Goal: Obtain resource: Download file/media

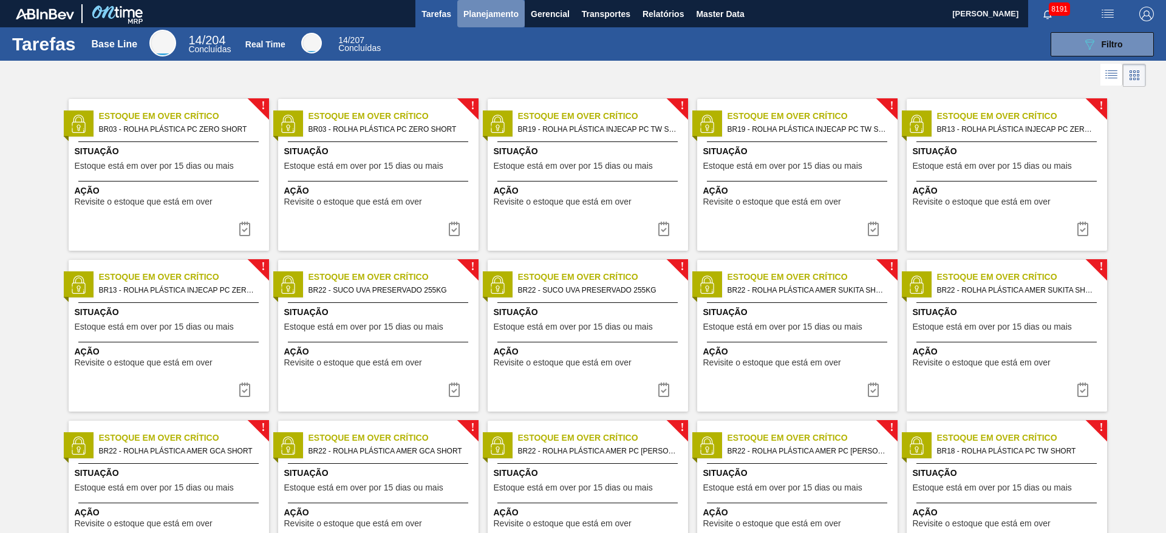
click at [479, 10] on span "Planejamento" at bounding box center [491, 14] width 55 height 15
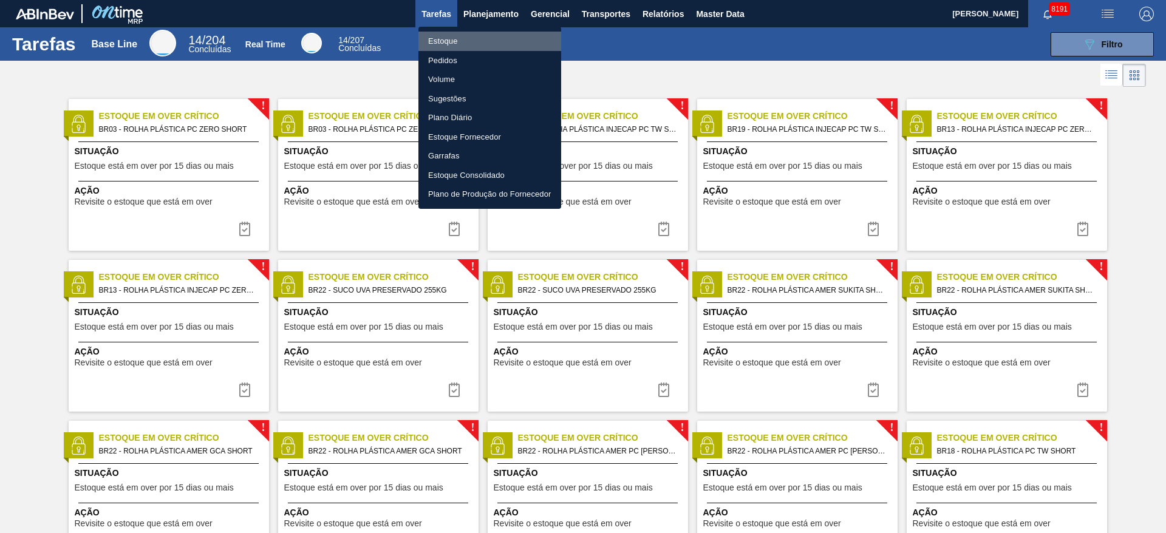
click at [471, 36] on li "Estoque" at bounding box center [490, 41] width 143 height 19
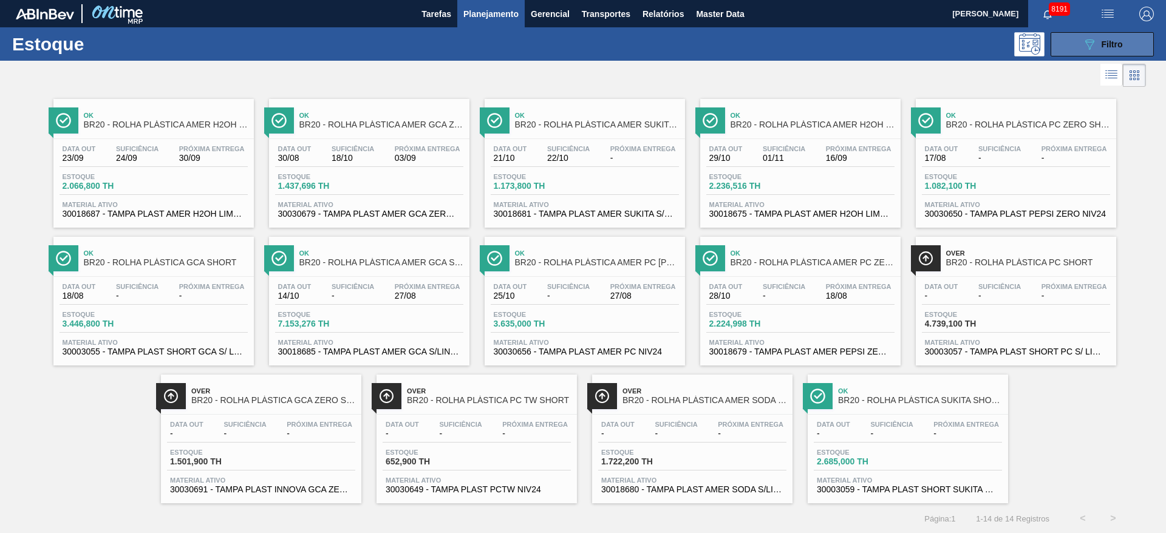
click at [777, 43] on button "089F7B8B-B2A5-4AFE-B5C0-19BA573D28AC Filtro" at bounding box center [1102, 44] width 103 height 24
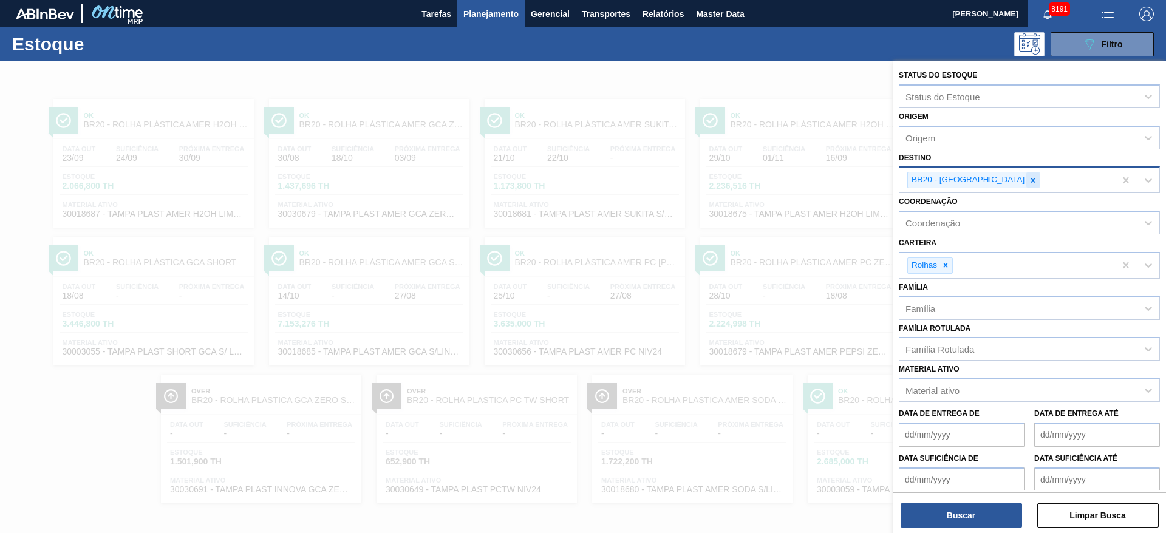
click at [777, 178] on icon at bounding box center [1033, 180] width 9 height 9
type input "3"
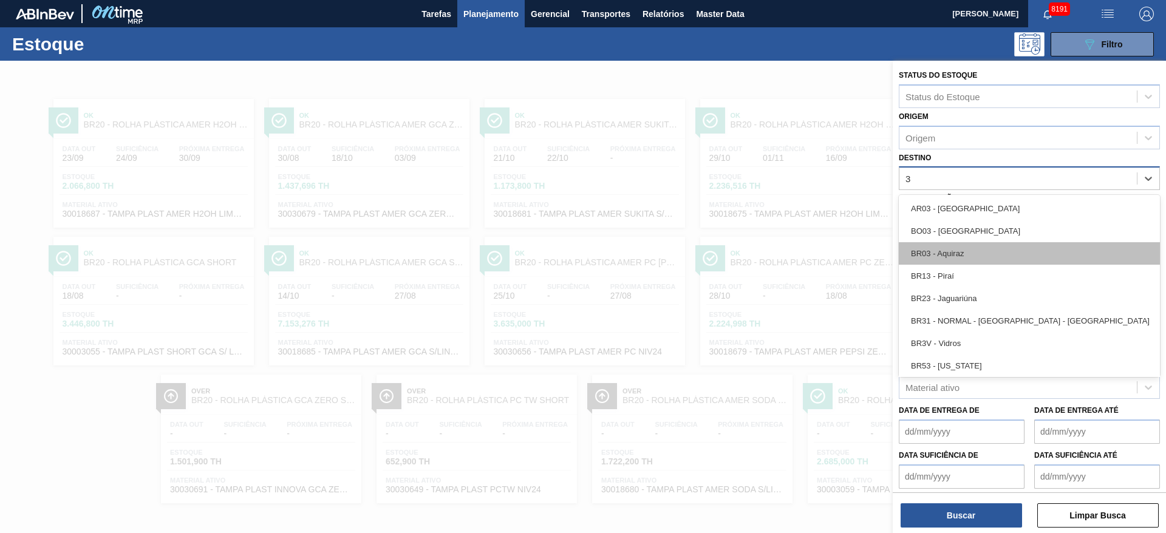
click at [777, 248] on div "BR03 - Aquiraz" at bounding box center [1029, 253] width 261 height 22
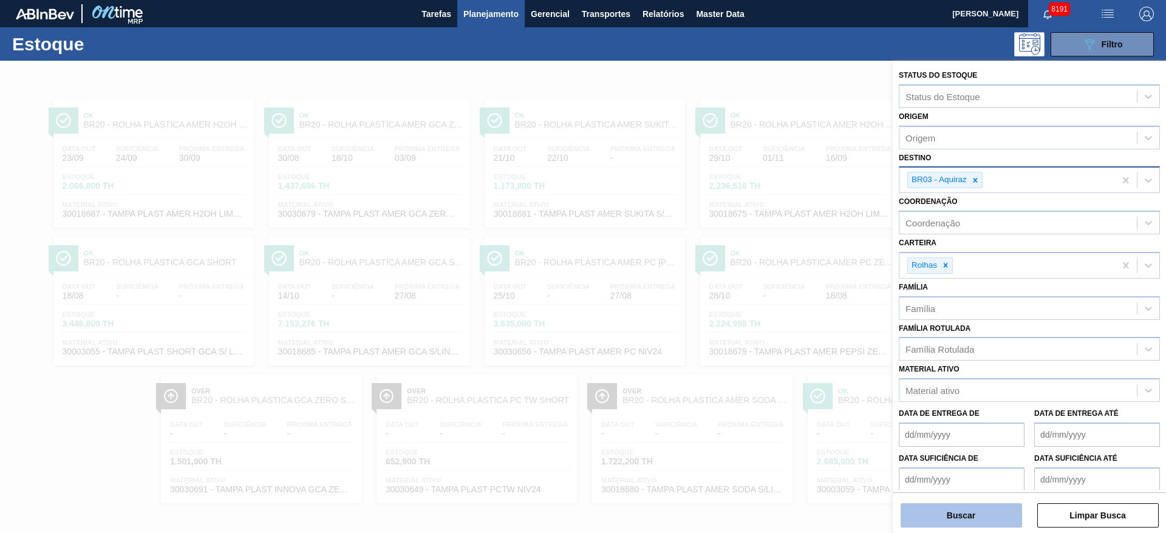
click at [777, 355] on button "Buscar" at bounding box center [962, 516] width 122 height 24
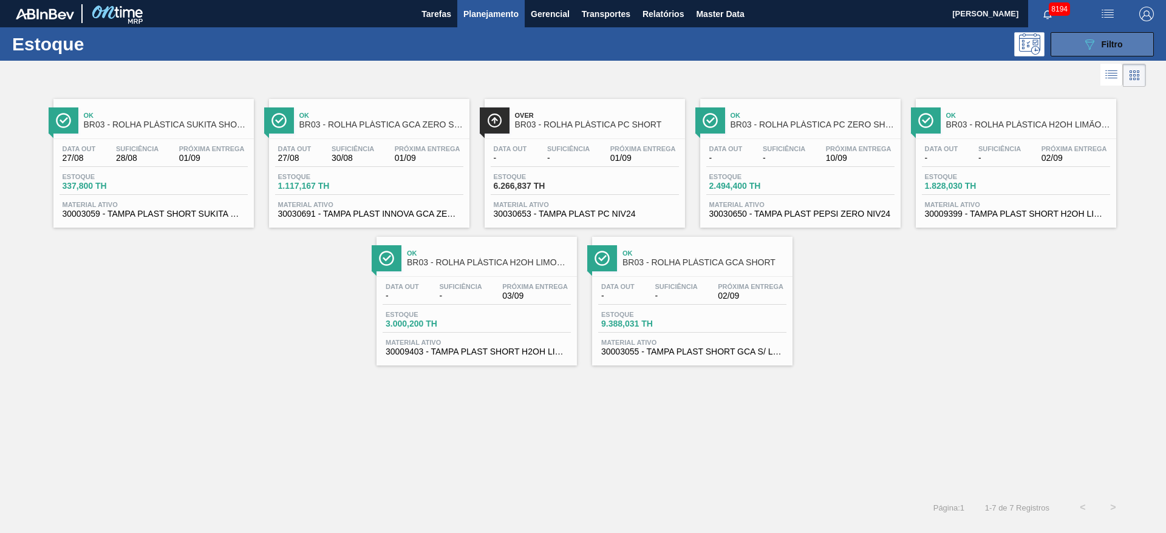
click at [777, 39] on icon at bounding box center [1090, 44] width 9 height 10
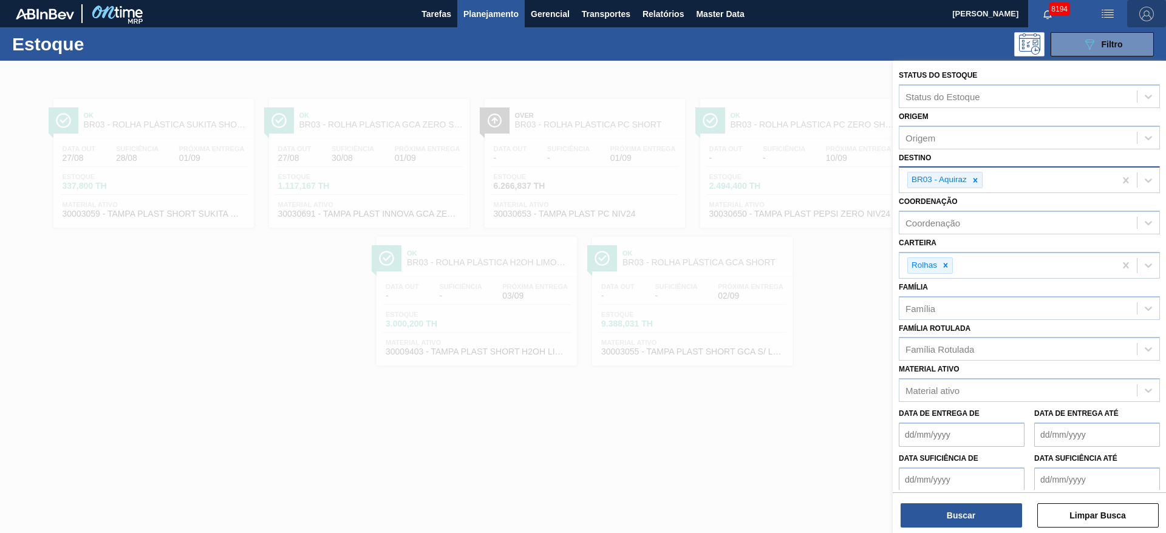
click at [777, 19] on img "button" at bounding box center [1147, 14] width 15 height 15
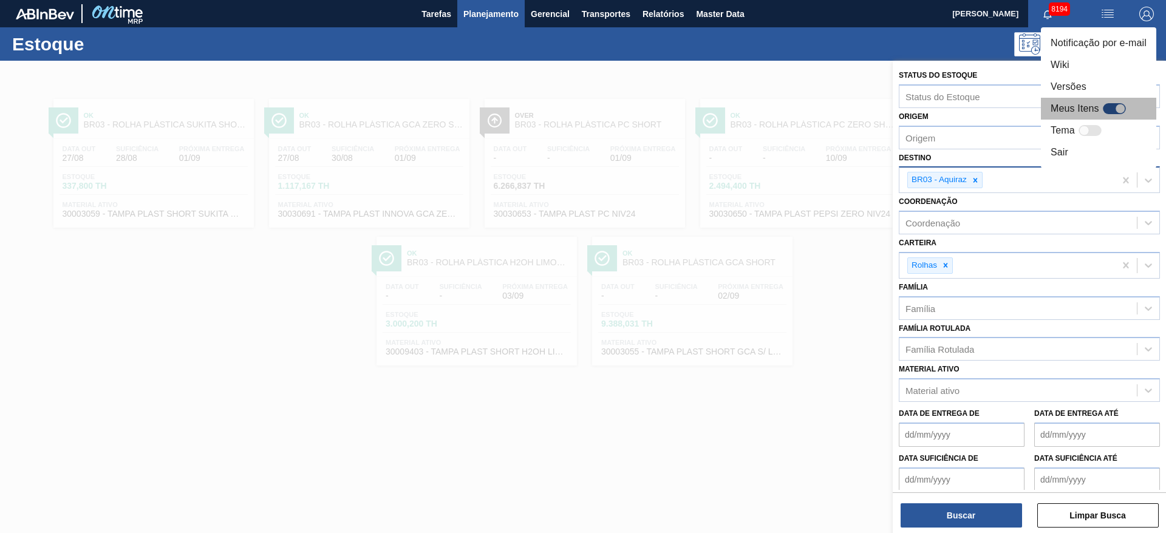
click at [777, 108] on div at bounding box center [1114, 108] width 23 height 11
checkbox input "true"
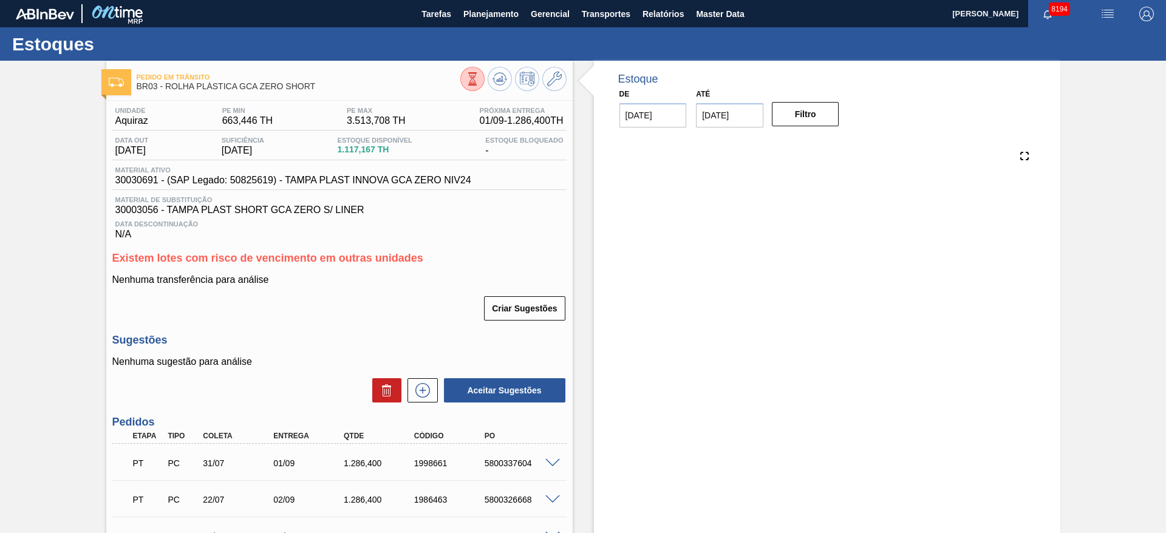
checkbox input "false"
click at [655, 15] on span "Relatórios" at bounding box center [663, 14] width 41 height 15
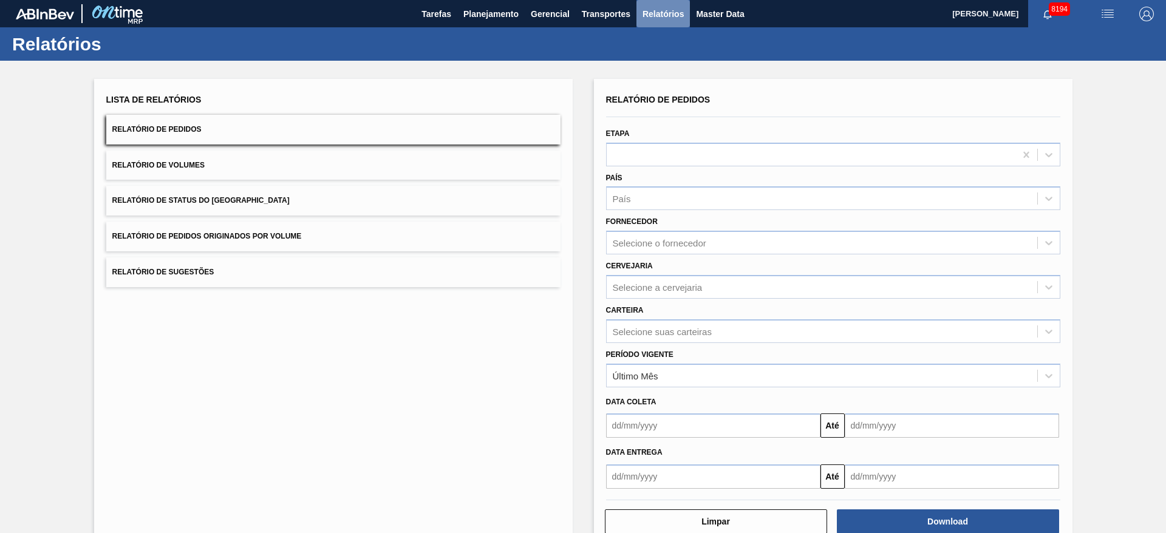
click at [655, 15] on span "Relatórios" at bounding box center [663, 14] width 41 height 15
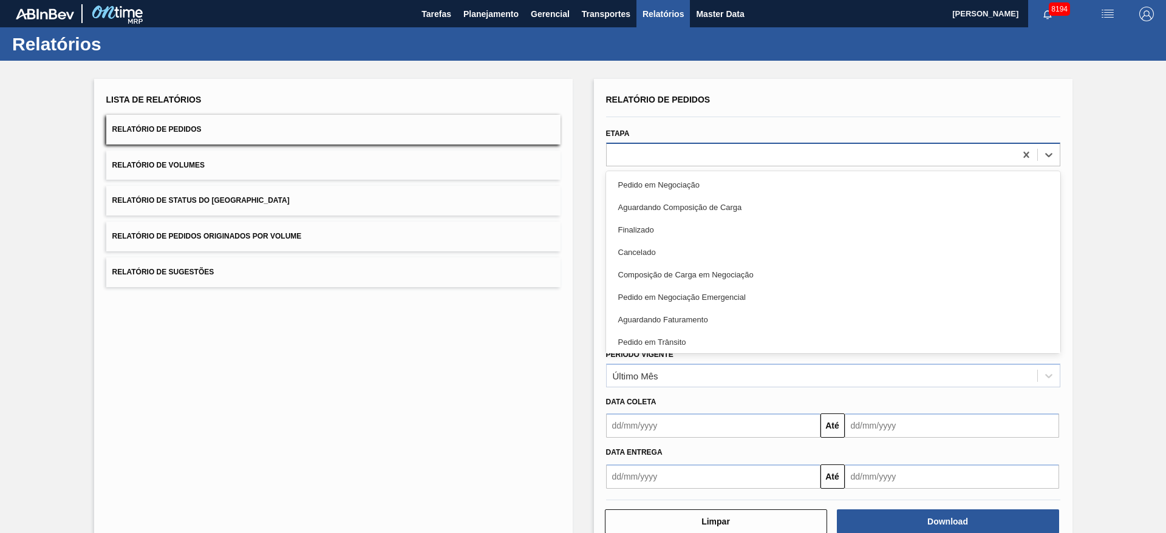
click at [684, 157] on div at bounding box center [811, 155] width 409 height 18
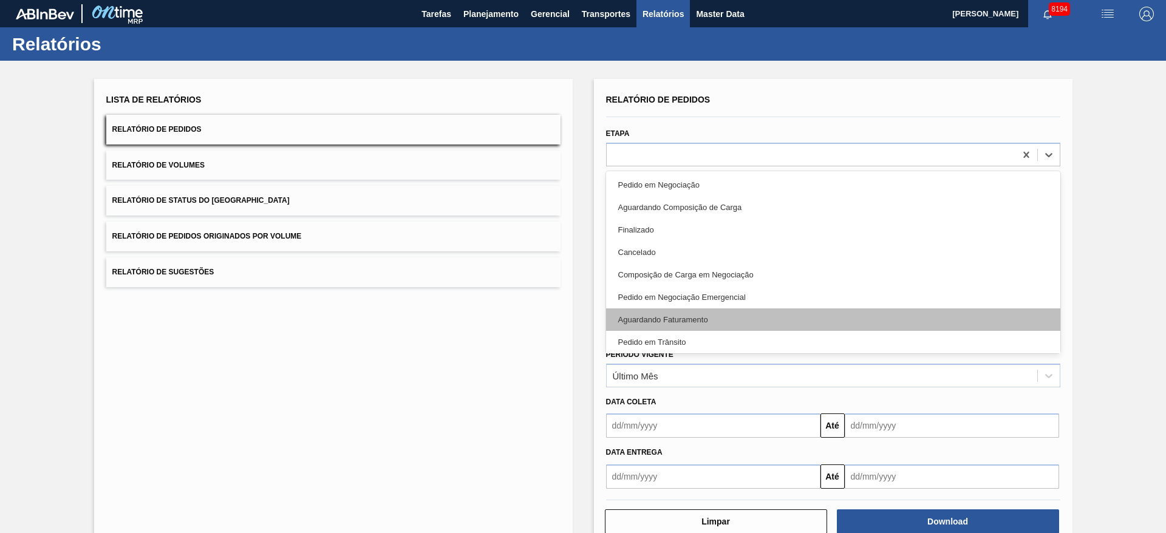
click at [682, 317] on div "Aguardando Faturamento" at bounding box center [833, 320] width 454 height 22
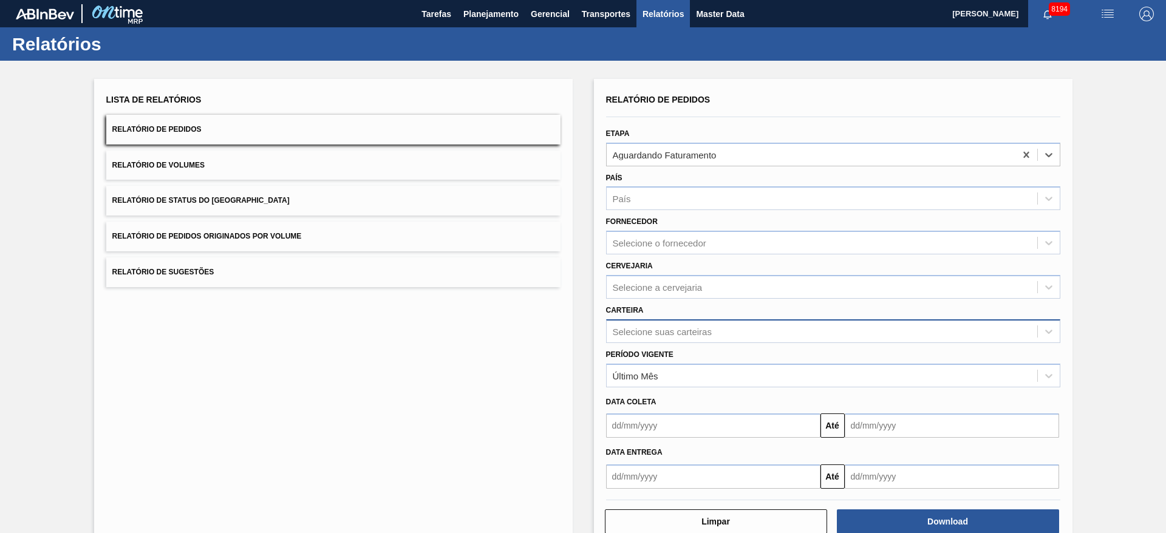
click at [677, 334] on div "Selecione suas carteiras" at bounding box center [662, 331] width 99 height 10
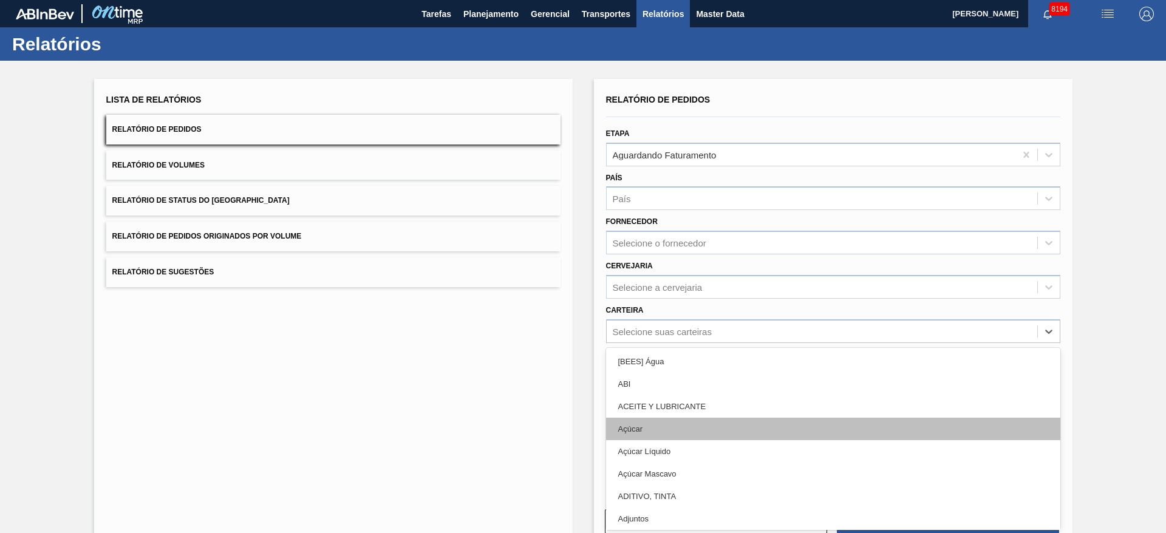
click at [676, 435] on div "Açúcar" at bounding box center [833, 429] width 454 height 22
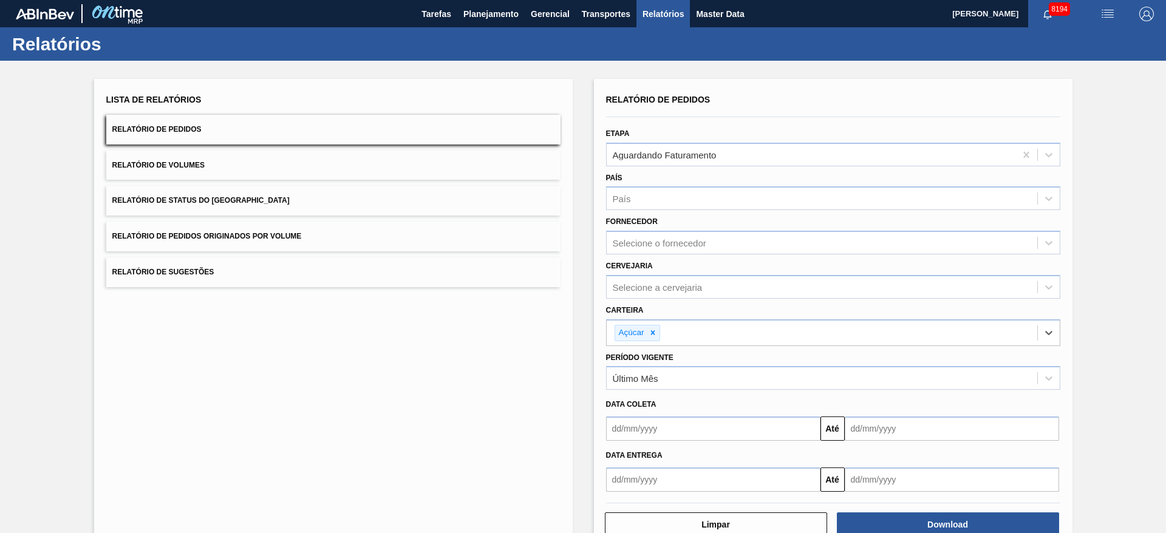
scroll to position [32, 0]
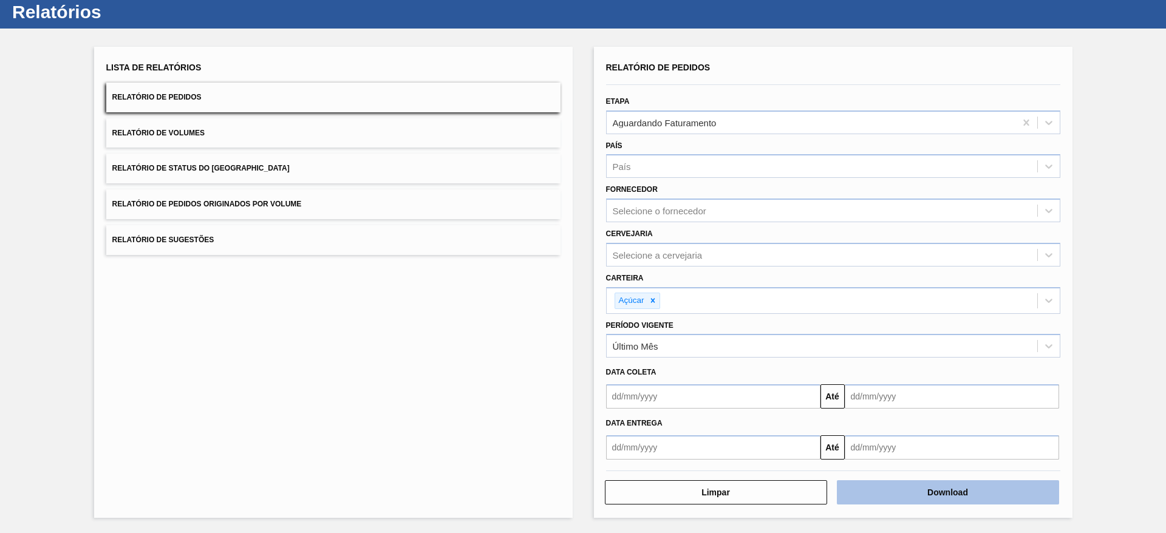
click at [921, 489] on button "Download" at bounding box center [948, 493] width 222 height 24
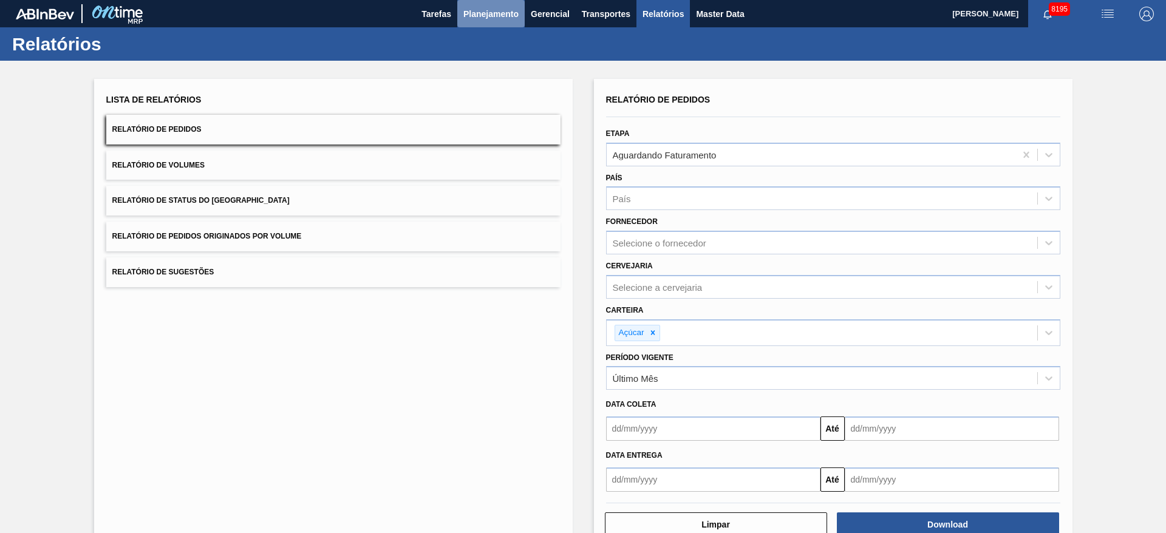
click at [502, 9] on span "Planejamento" at bounding box center [491, 14] width 55 height 15
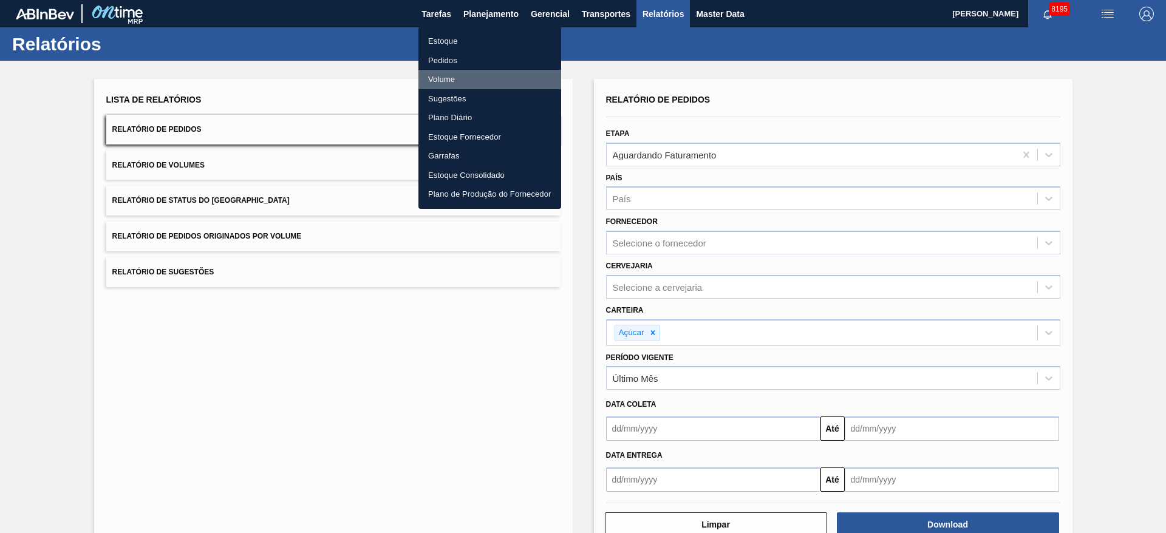
click at [467, 71] on li "Volume" at bounding box center [490, 79] width 143 height 19
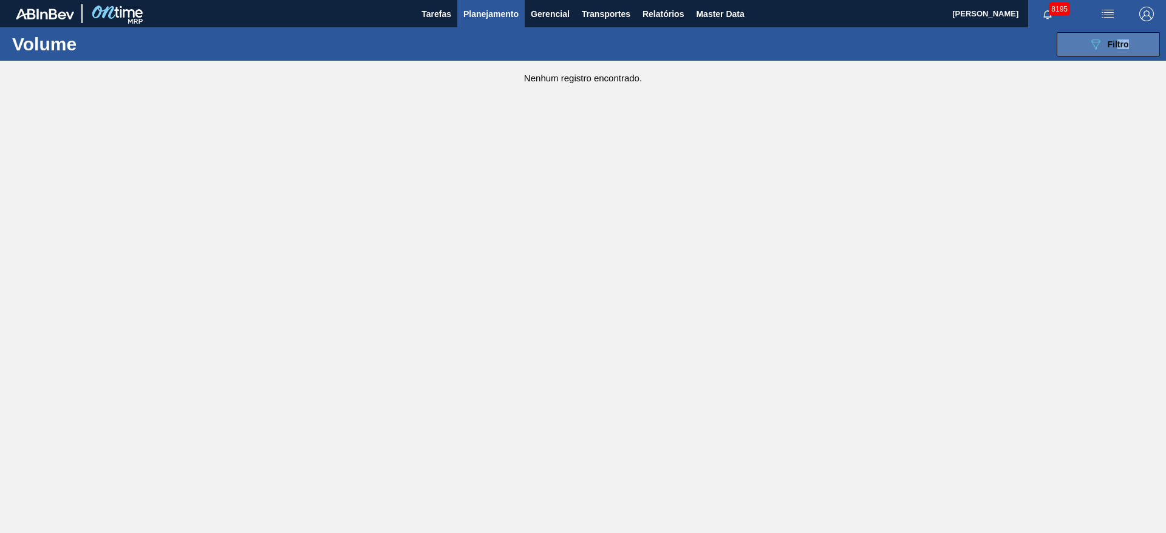
drag, startPoint x: 1162, startPoint y: 53, endPoint x: 1115, endPoint y: 40, distance: 49.1
click at [1115, 40] on div "Volume 089F7B8B-B2A5-4AFE-B5C0-19BA573D28AC Filtro Código Volume Etapa Etapa Or…" at bounding box center [583, 43] width 1166 height 33
click at [1115, 40] on span "Filtro" at bounding box center [1118, 44] width 21 height 10
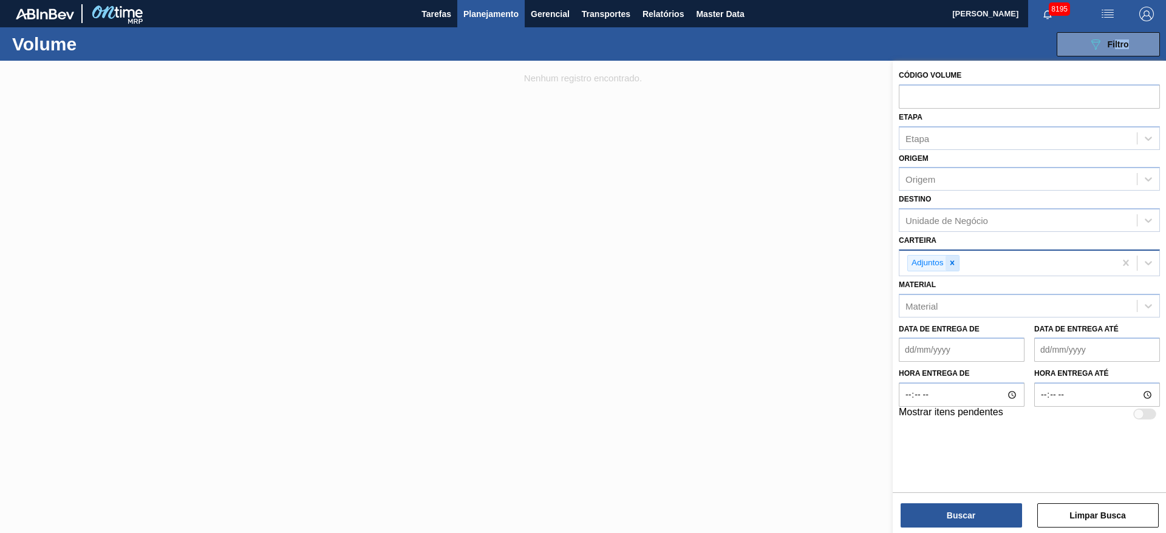
click at [956, 262] on icon at bounding box center [952, 263] width 9 height 9
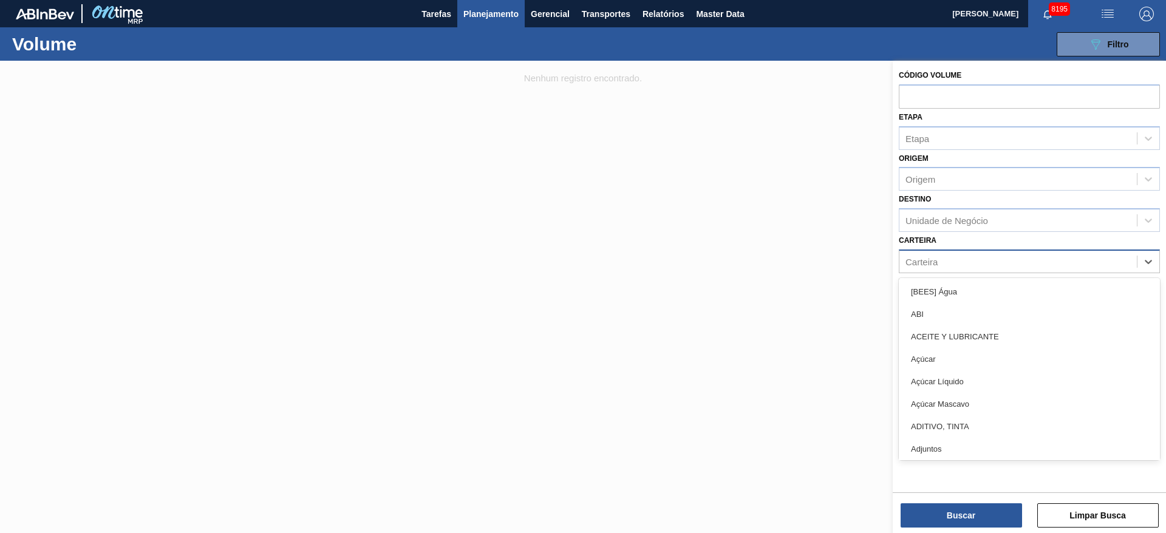
click at [956, 262] on div "Carteira" at bounding box center [1019, 262] width 238 height 18
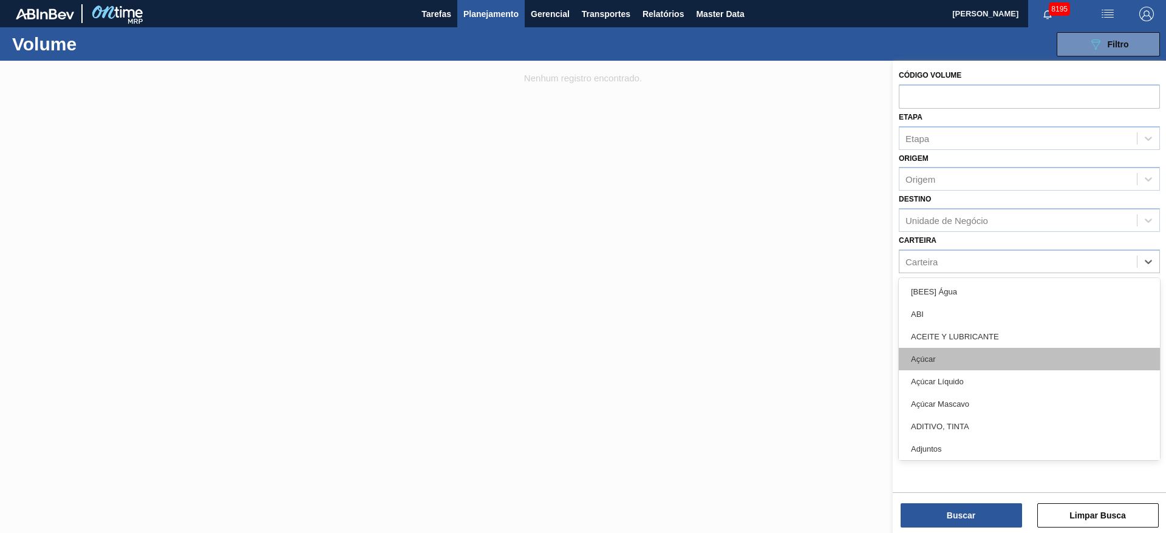
click at [942, 369] on div "Açúcar" at bounding box center [1029, 359] width 261 height 22
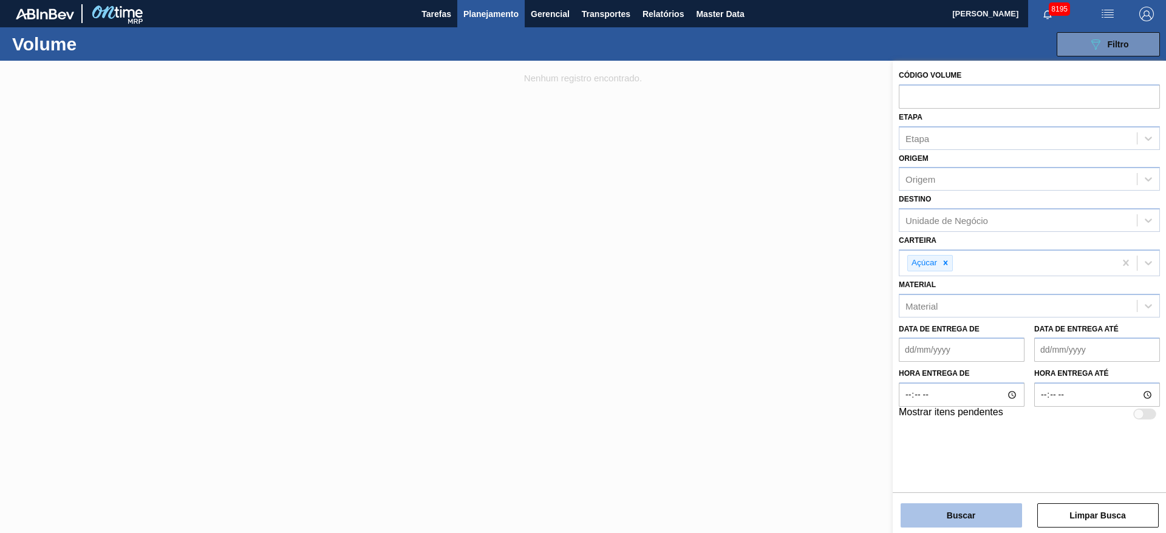
click at [931, 518] on button "Buscar" at bounding box center [962, 516] width 122 height 24
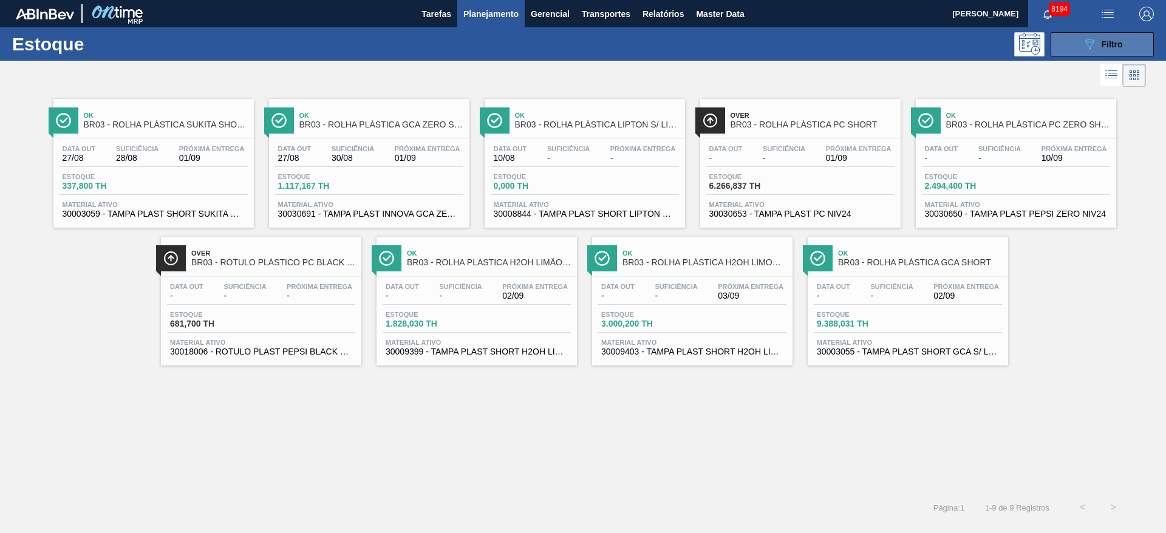
click at [1108, 38] on div "089F7B8B-B2A5-4AFE-B5C0-19BA573D28AC Filtro" at bounding box center [1103, 44] width 41 height 15
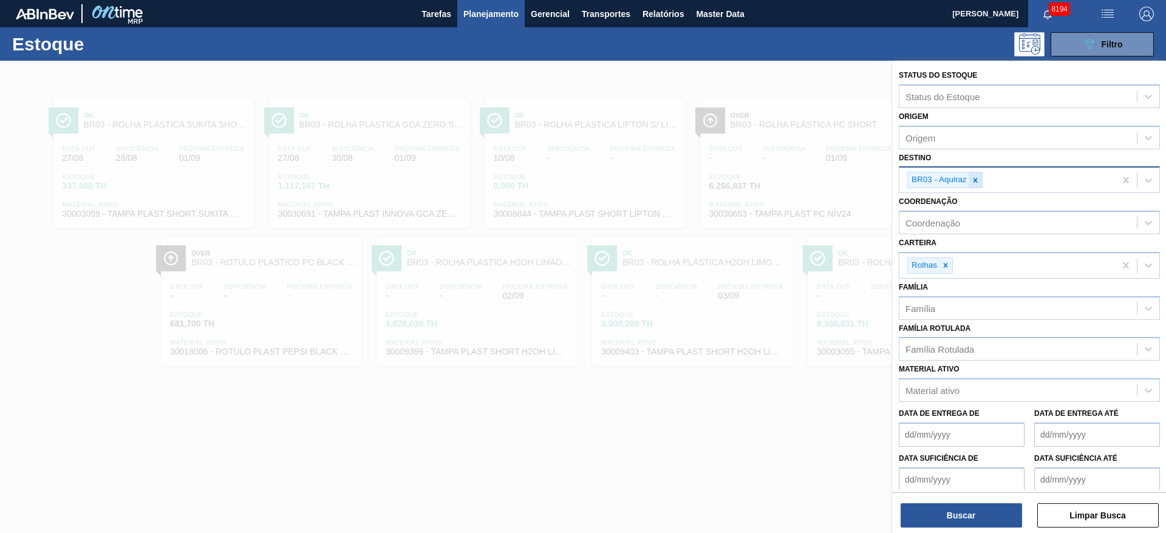
click at [977, 183] on icon at bounding box center [975, 180] width 9 height 9
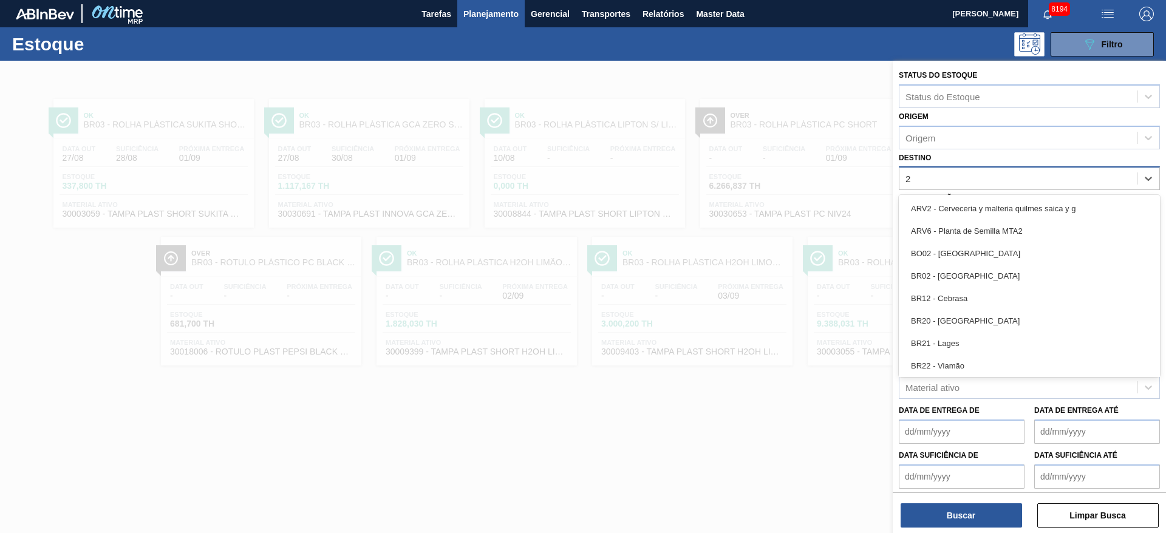
type input "24"
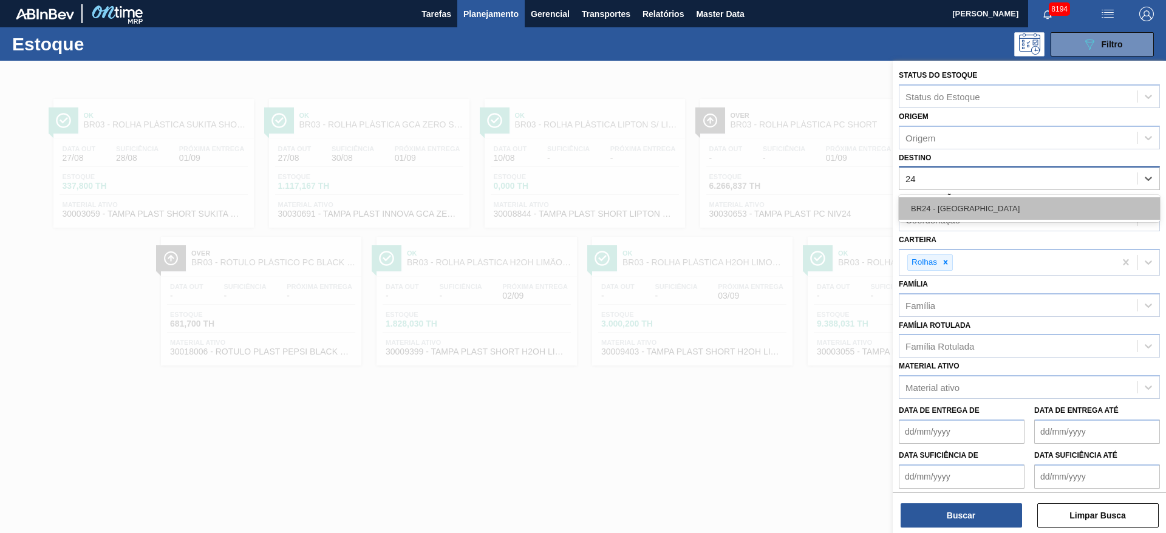
click at [971, 204] on div "BR24 - Ponta Grossa" at bounding box center [1029, 208] width 261 height 22
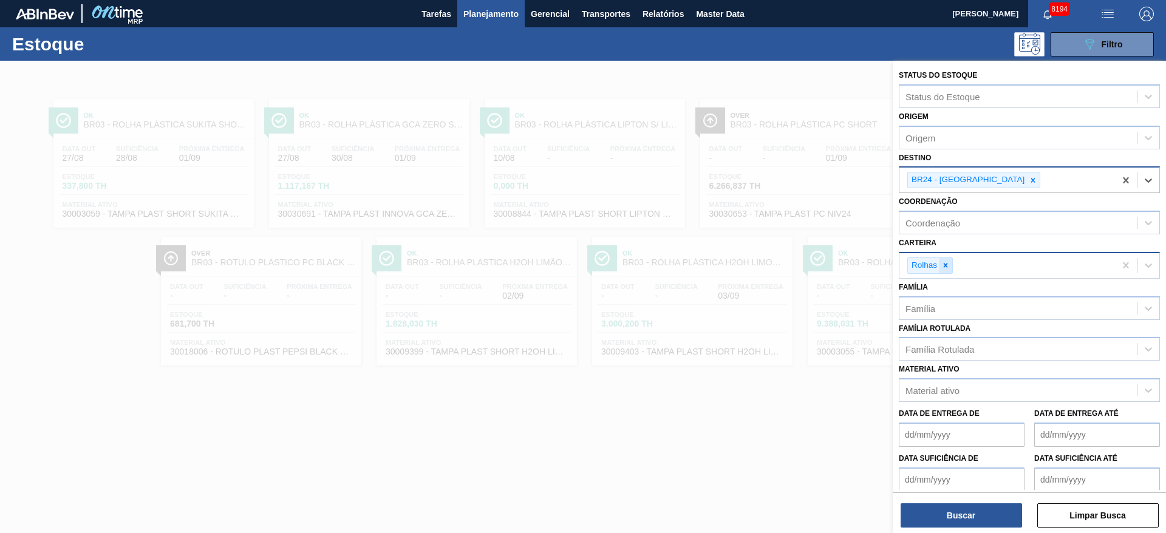
click at [947, 265] on icon at bounding box center [946, 265] width 9 height 9
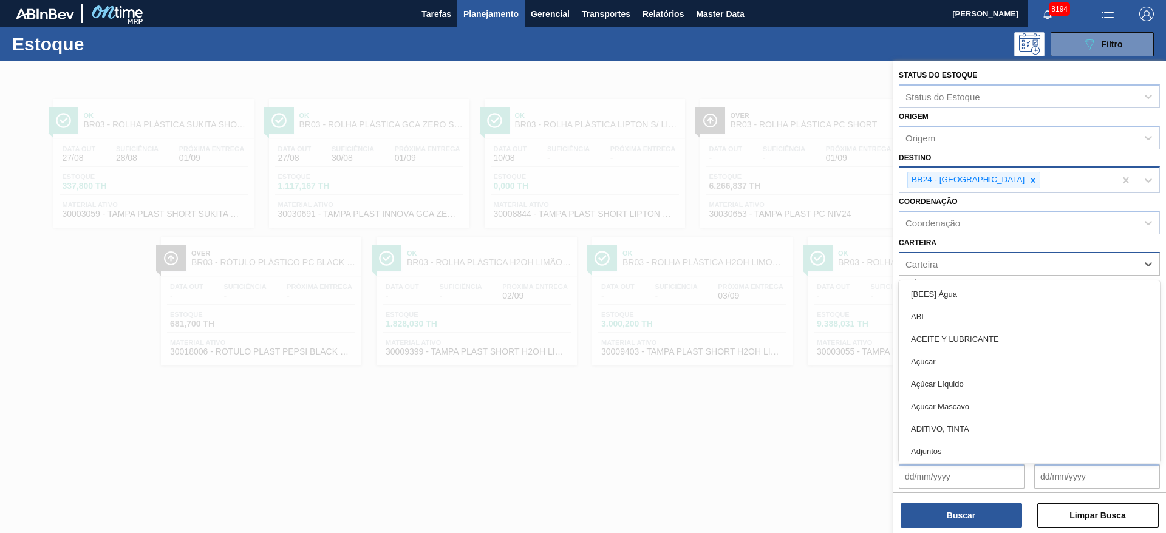
click at [947, 265] on div "Carteira" at bounding box center [1019, 264] width 238 height 18
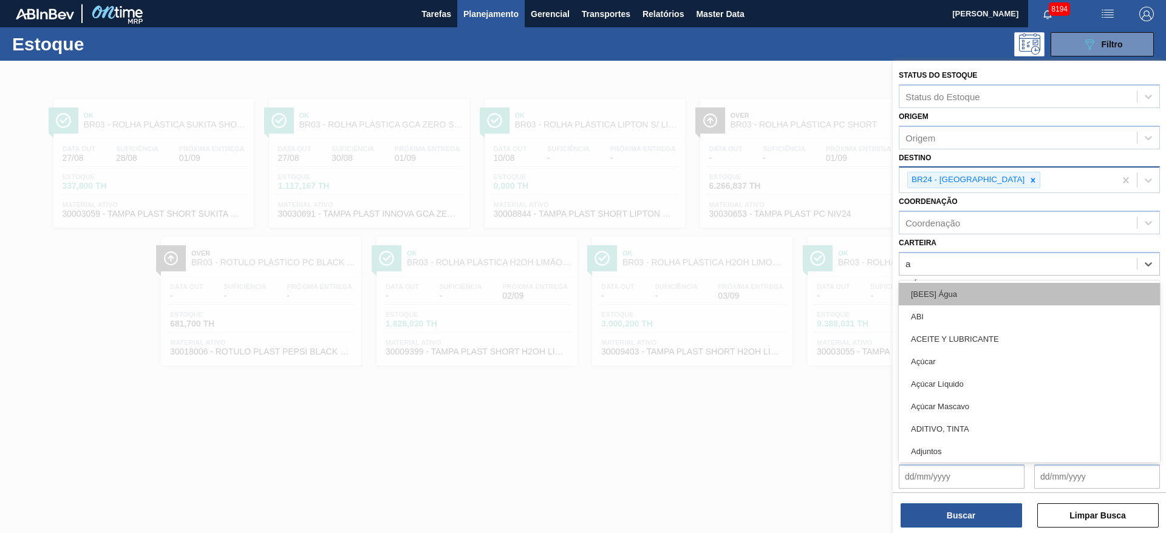
type input "ad"
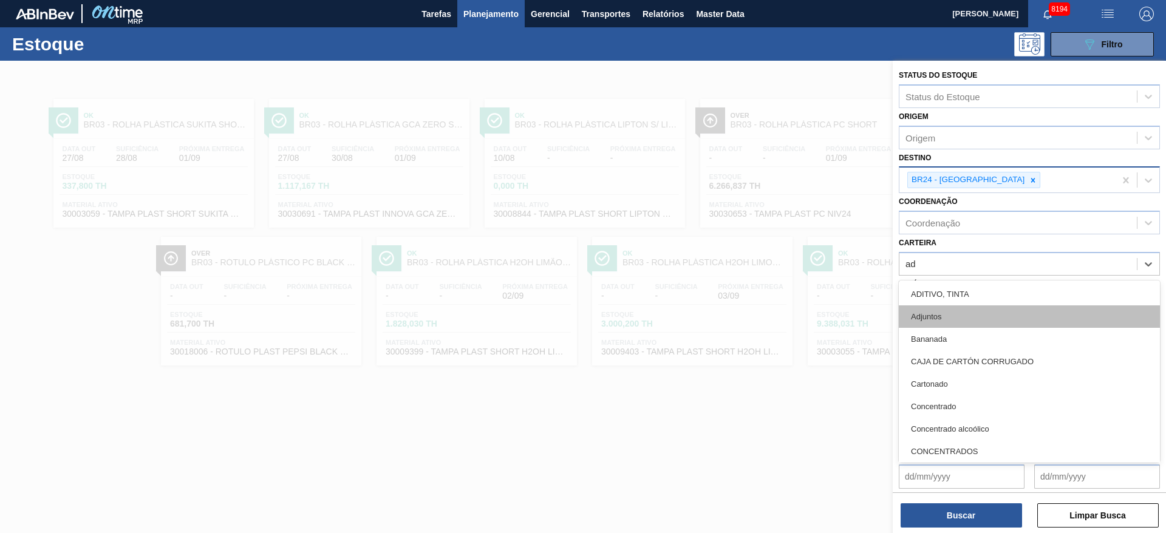
click at [944, 317] on div "Adjuntos" at bounding box center [1029, 317] width 261 height 22
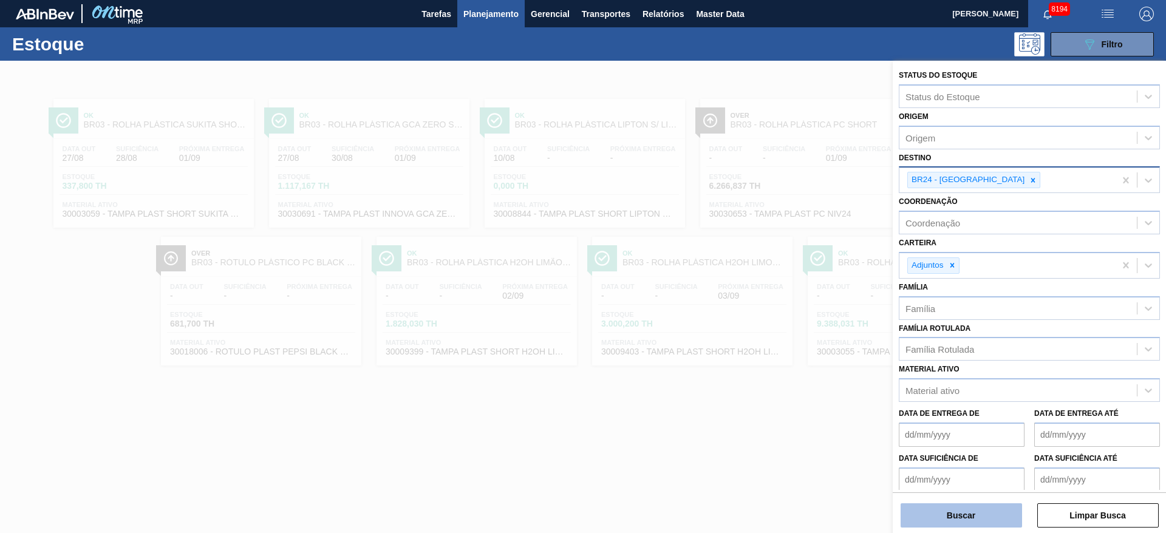
click at [953, 516] on button "Buscar" at bounding box center [962, 516] width 122 height 24
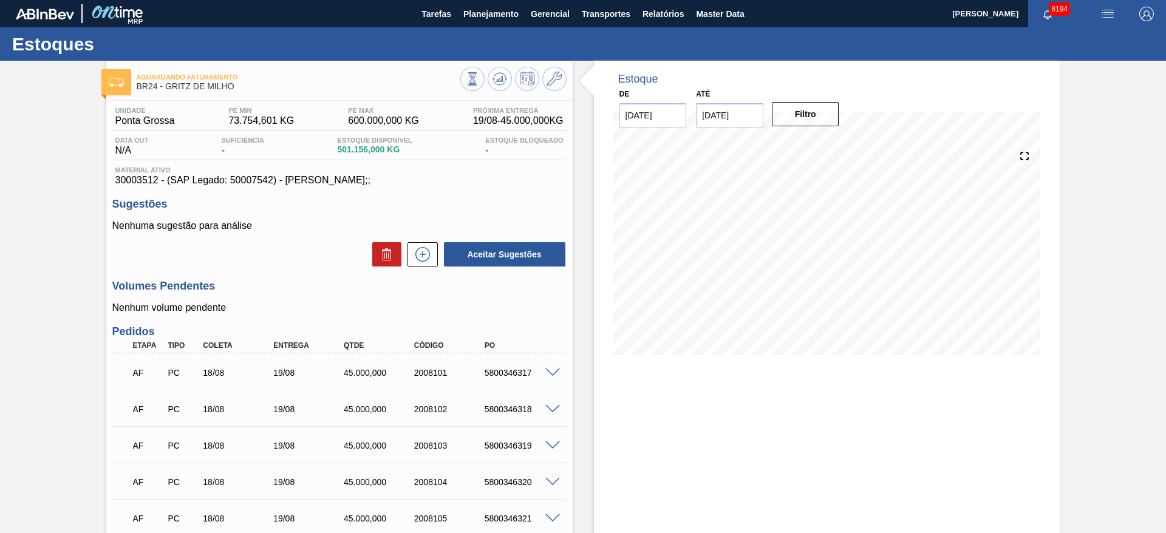
scroll to position [576, 0]
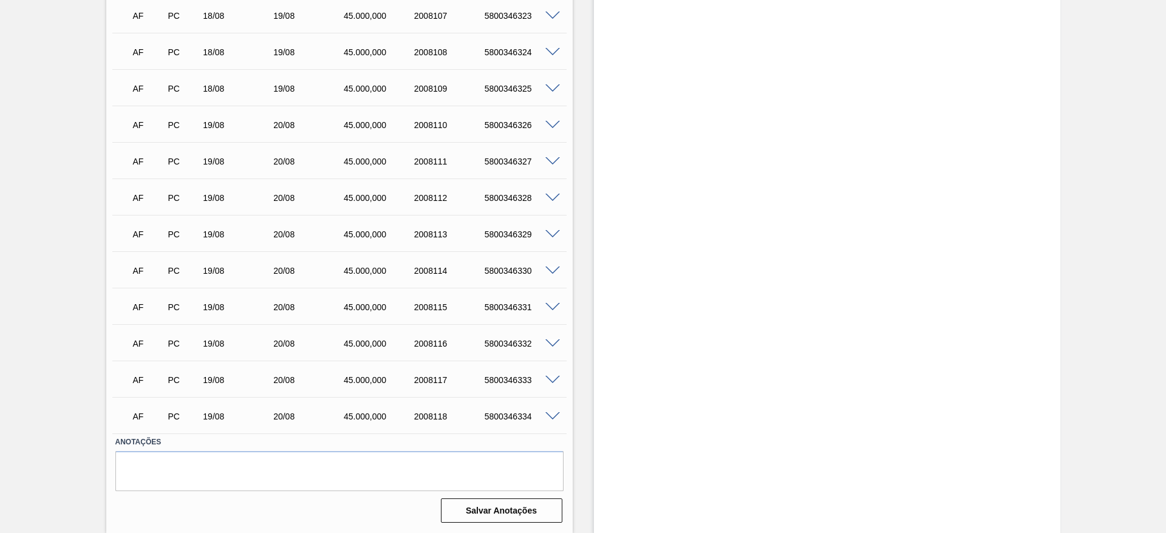
click at [553, 268] on span at bounding box center [553, 271] width 15 height 9
